Goal: Information Seeking & Learning: Learn about a topic

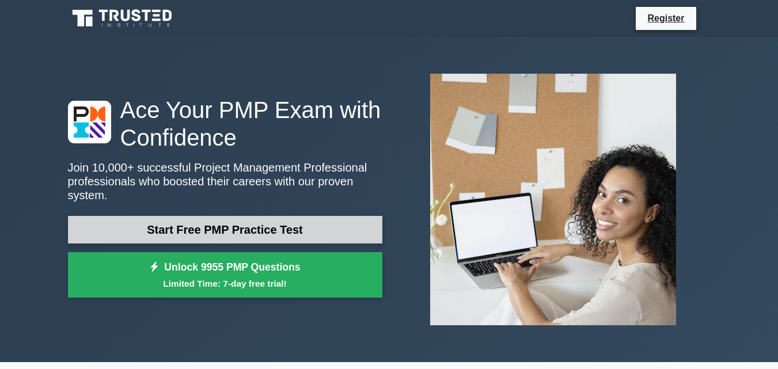
click at [266, 228] on link "Start Free PMP Practice Test" at bounding box center [225, 230] width 314 height 28
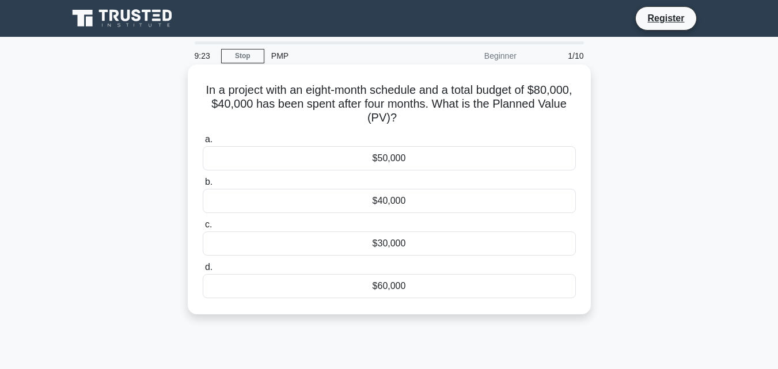
click at [395, 244] on div "$30,000" at bounding box center [389, 243] width 373 height 24
click at [203, 228] on input "c. $30,000" at bounding box center [203, 224] width 0 height 7
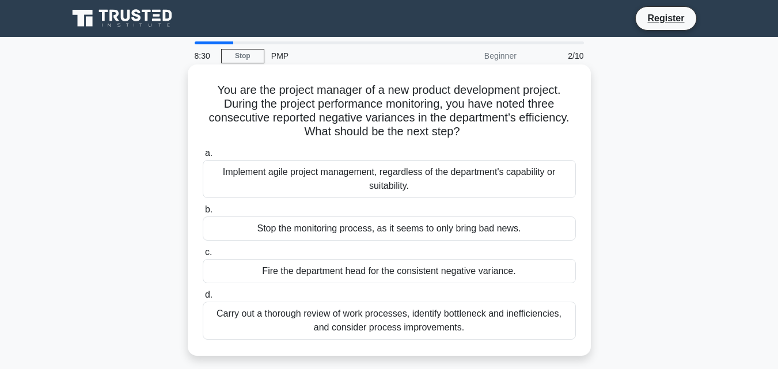
click at [443, 330] on div "Carry out a thorough review of work processes, identify bottleneck and ineffici…" at bounding box center [389, 321] width 373 height 38
click at [203, 299] on input "d. Carry out a thorough review of work processes, identify bottleneck and ineff…" at bounding box center [203, 294] width 0 height 7
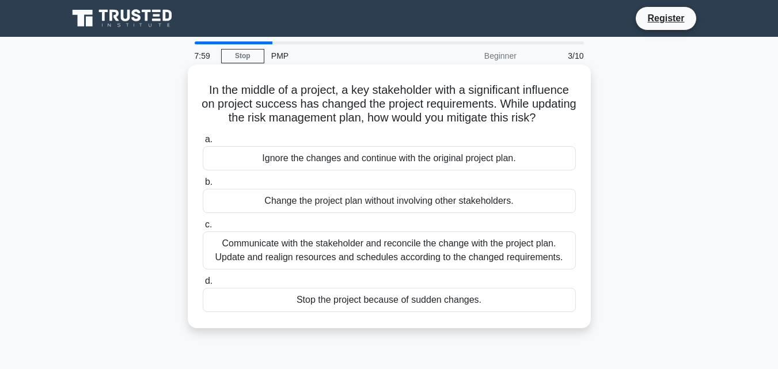
click at [368, 266] on div "Communicate with the stakeholder and reconcile the change with the project plan…" at bounding box center [389, 250] width 373 height 38
click at [203, 228] on input "c. Communicate with the stakeholder and reconcile the change with the project p…" at bounding box center [203, 224] width 0 height 7
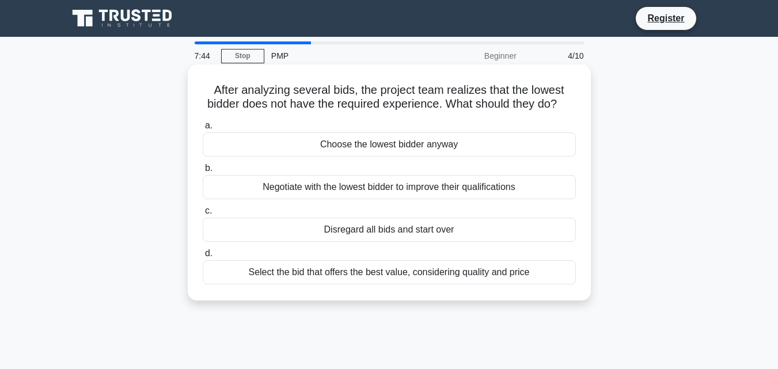
click at [506, 199] on div "Negotiate with the lowest bidder to improve their qualifications" at bounding box center [389, 187] width 373 height 24
click at [203, 172] on input "b. Negotiate with the lowest bidder to improve their qualifications" at bounding box center [203, 168] width 0 height 7
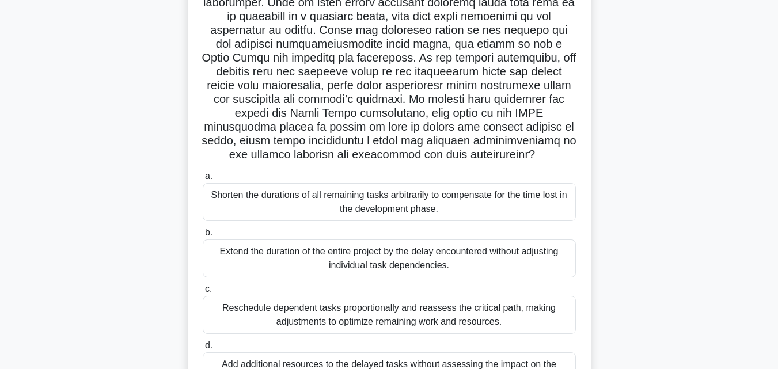
scroll to position [148, 0]
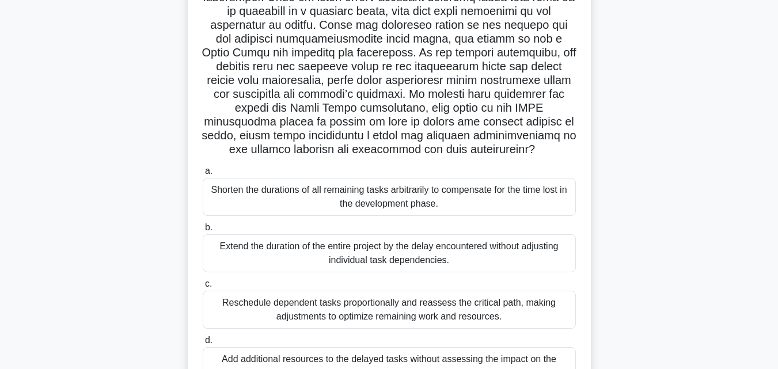
click at [421, 252] on div "Extend the duration of the entire project by the delay encountered without adju…" at bounding box center [389, 253] width 373 height 38
click at [203, 231] on input "b. Extend the duration of the entire project by the delay encountered without a…" at bounding box center [203, 227] width 0 height 7
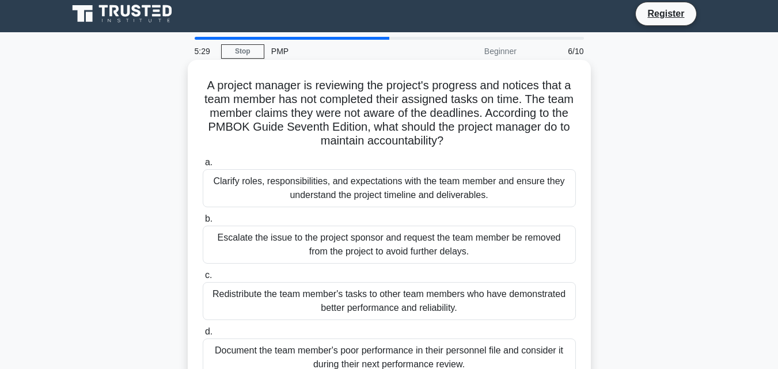
scroll to position [0, 0]
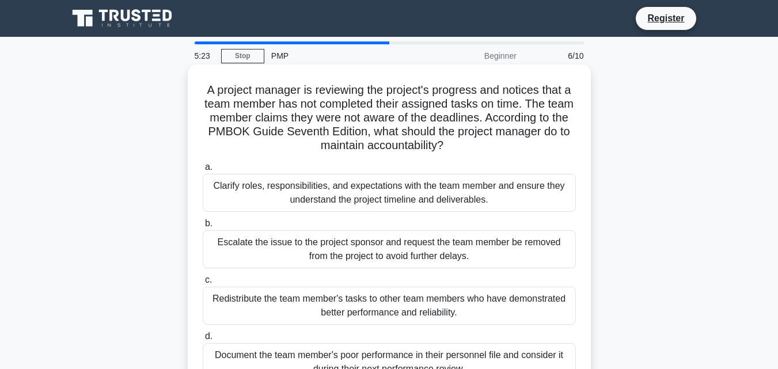
click at [397, 197] on div "Clarify roles, responsibilities, and expectations with the team member and ensu…" at bounding box center [389, 193] width 373 height 38
click at [203, 171] on input "a. Clarify roles, responsibilities, and expectations with the team member and e…" at bounding box center [203, 166] width 0 height 7
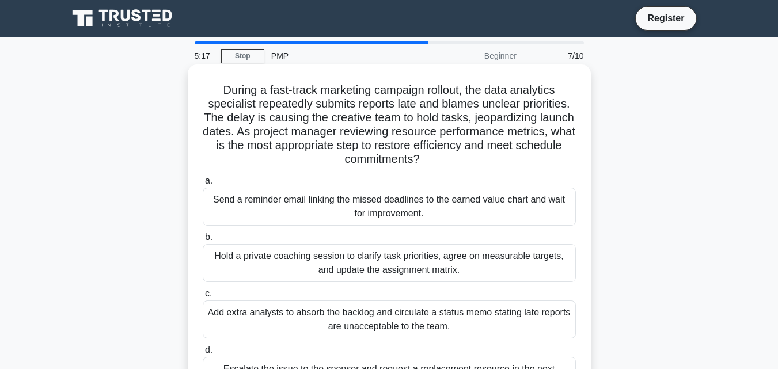
click at [409, 207] on div "Send a reminder email linking the missed deadlines to the earned value chart an…" at bounding box center [389, 207] width 373 height 38
click at [203, 185] on input "a. Send a reminder email linking the missed deadlines to the earned value chart…" at bounding box center [203, 180] width 0 height 7
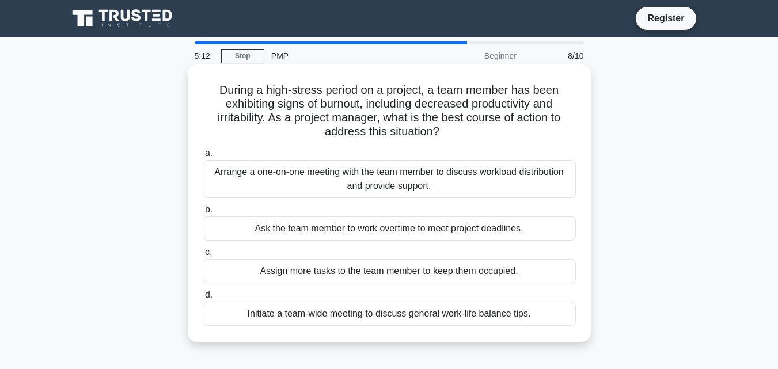
click at [407, 186] on div "Arrange a one-on-one meeting with the team member to discuss workload distribut…" at bounding box center [389, 179] width 373 height 38
click at [203, 157] on input "a. Arrange a one-on-one meeting with the team member to discuss workload distri…" at bounding box center [203, 153] width 0 height 7
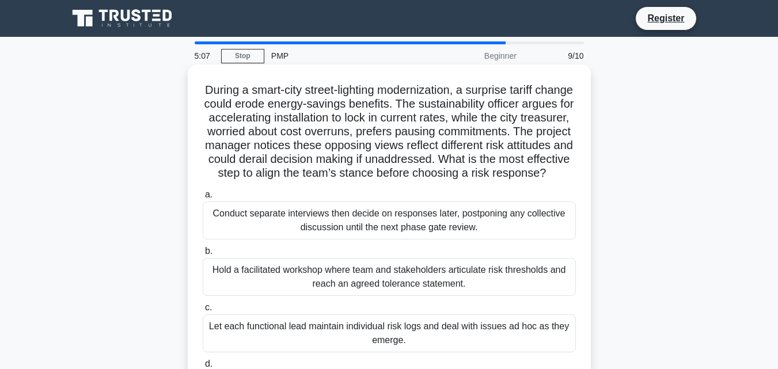
click at [410, 238] on div "Conduct separate interviews then decide on responses later, postponing any coll…" at bounding box center [389, 220] width 373 height 38
click at [203, 199] on input "a. Conduct separate interviews then decide on responses later, postponing any c…" at bounding box center [203, 194] width 0 height 7
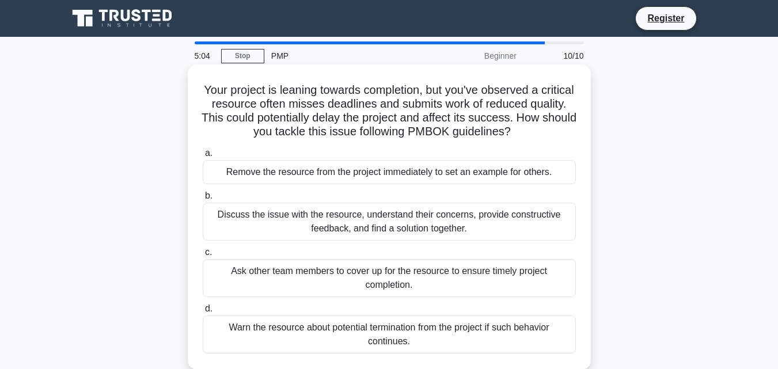
click at [383, 178] on div "Remove the resource from the project immediately to set an example for others." at bounding box center [389, 172] width 373 height 24
click at [203, 157] on input "a. Remove the resource from the project immediately to set an example for other…" at bounding box center [203, 153] width 0 height 7
